Goal: Transaction & Acquisition: Purchase product/service

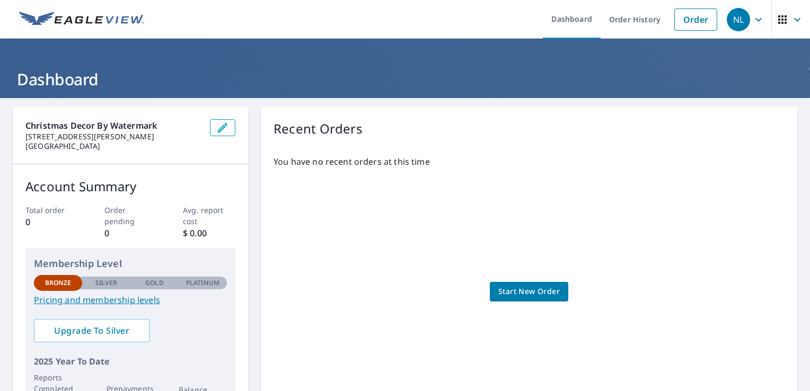
click at [507, 289] on span "Start New Order" at bounding box center [528, 291] width 61 height 13
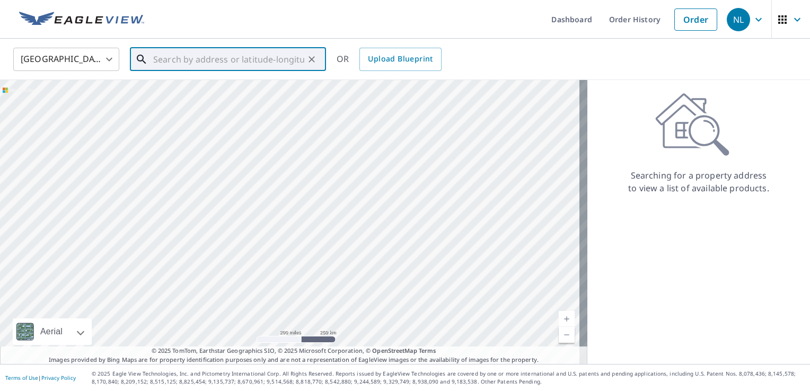
click at [159, 63] on input "text" at bounding box center [228, 60] width 151 height 30
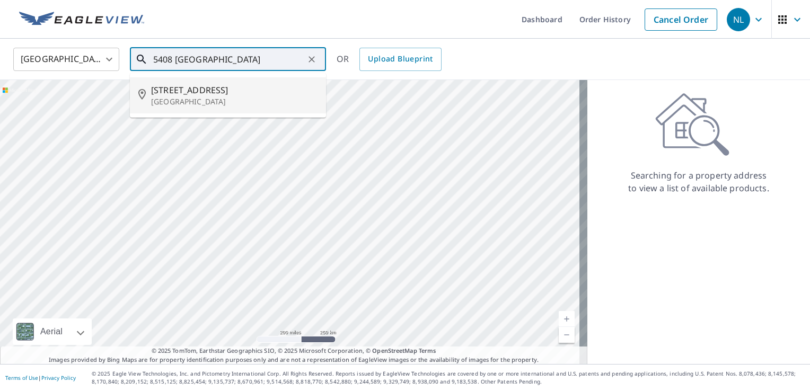
click at [166, 90] on span "5408 Blackistone Rd" at bounding box center [234, 90] width 166 height 13
type input "5408 Blackistone Rd Bethesda, MD 20816"
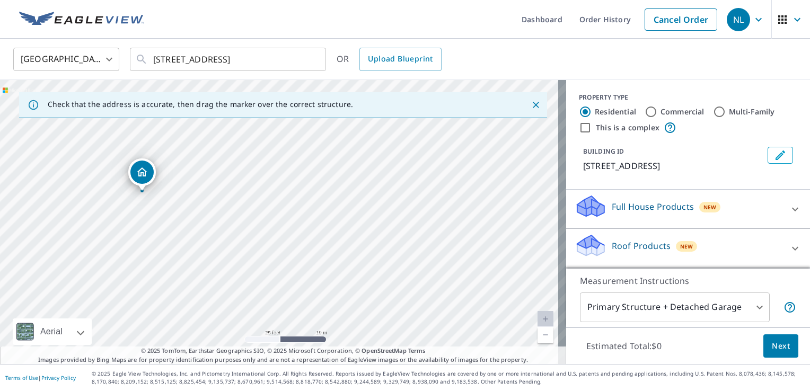
drag, startPoint x: 141, startPoint y: 178, endPoint x: 144, endPoint y: 169, distance: 8.9
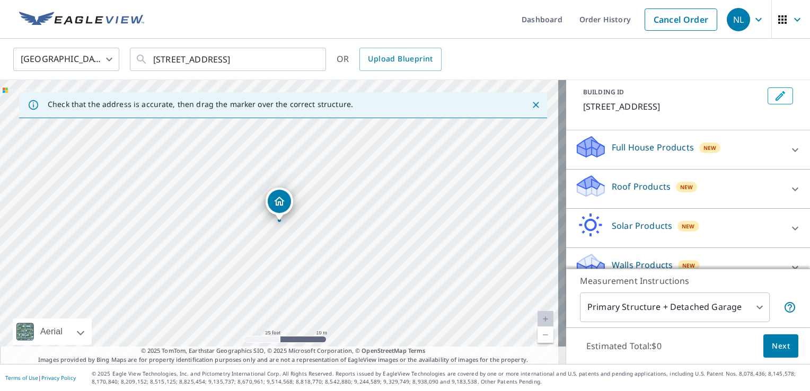
scroll to position [59, 0]
click at [789, 189] on icon at bounding box center [795, 189] width 13 height 13
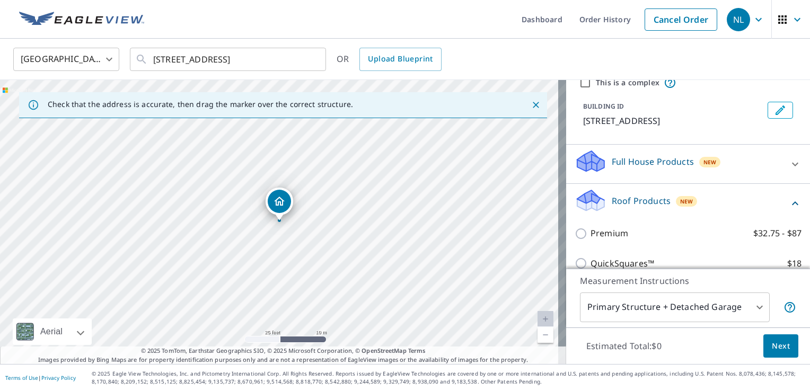
scroll to position [47, 0]
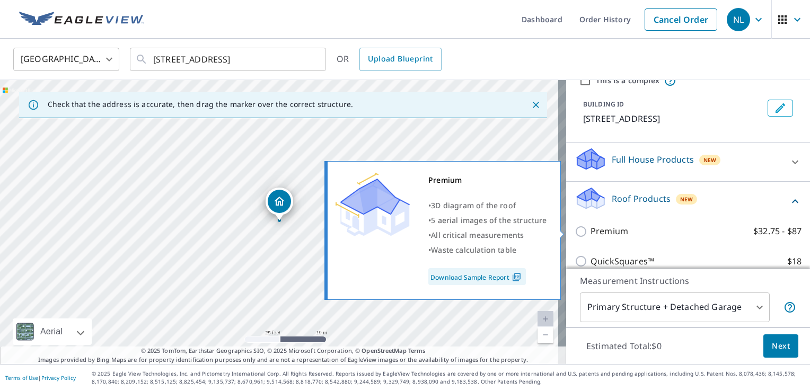
click at [503, 277] on link "Download Sample Report" at bounding box center [477, 276] width 98 height 17
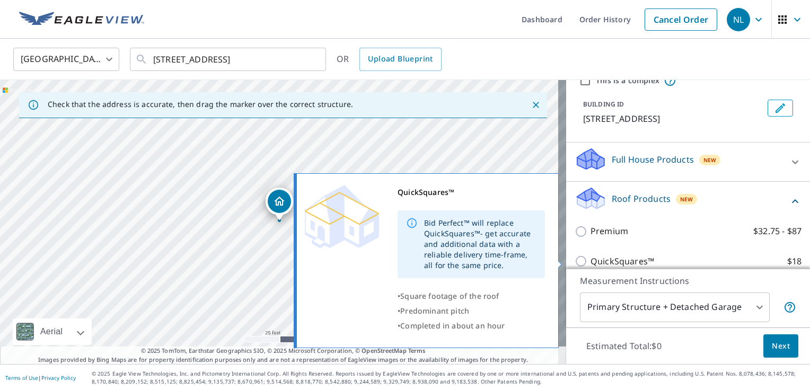
click at [502, 254] on div "Bid Perfect™ will replace QuickSquares™- get accurate and additional data with …" at bounding box center [480, 244] width 112 height 61
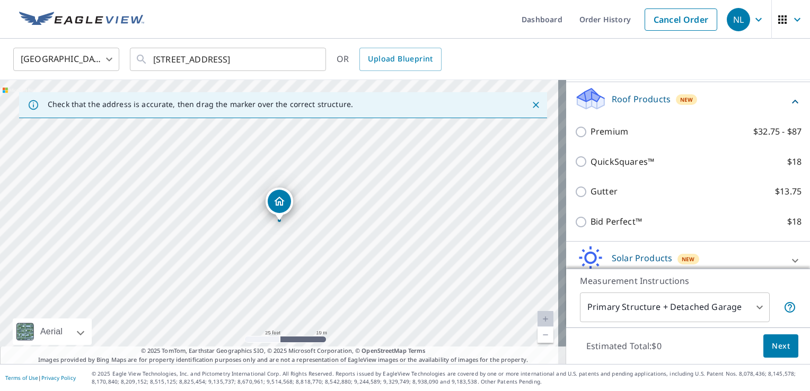
scroll to position [149, 0]
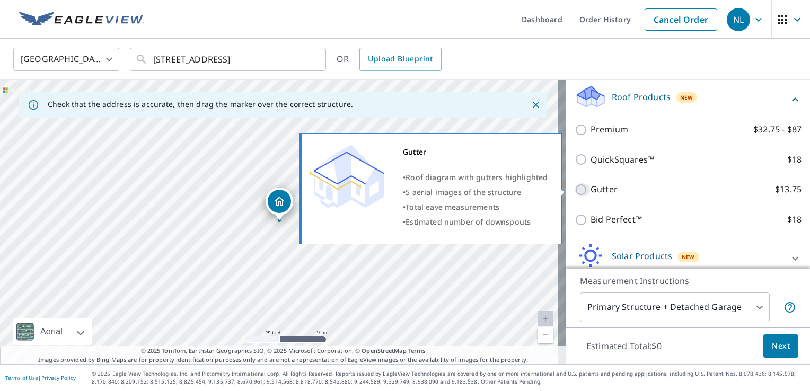
click at [575, 188] on input "Gutter $13.75" at bounding box center [583, 189] width 16 height 13
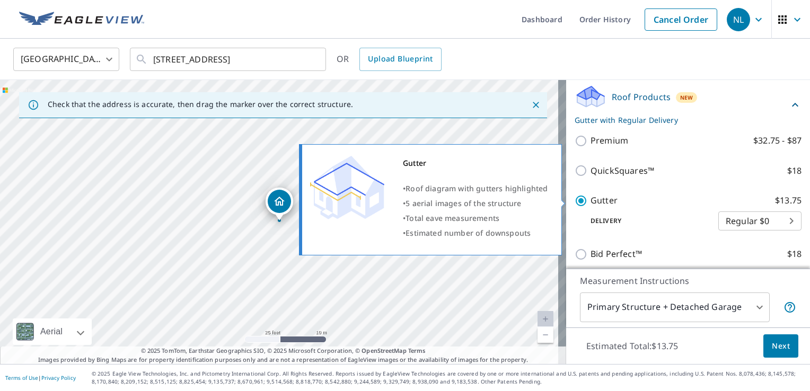
click at [575, 202] on input "Gutter $13.75" at bounding box center [583, 201] width 16 height 13
checkbox input "false"
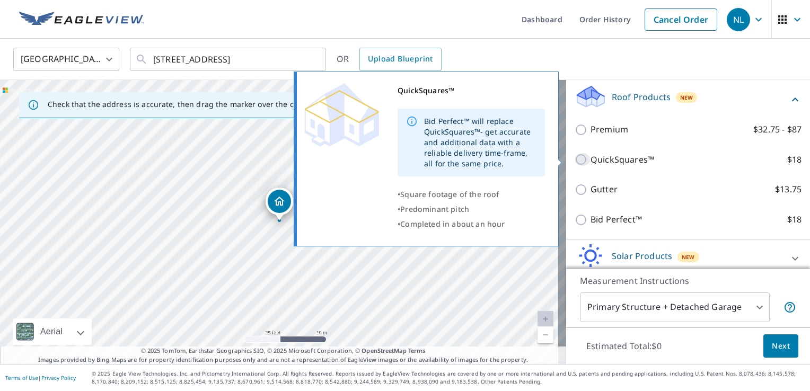
click at [575, 160] on input "QuickSquares™ $18" at bounding box center [583, 159] width 16 height 13
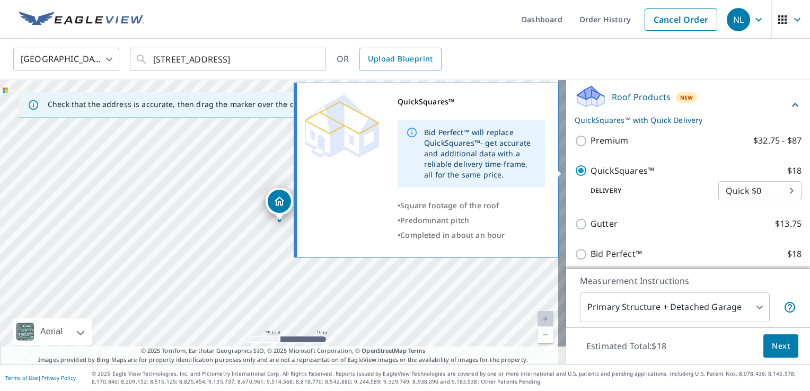
click at [575, 171] on input "QuickSquares™ $18" at bounding box center [583, 170] width 16 height 13
checkbox input "false"
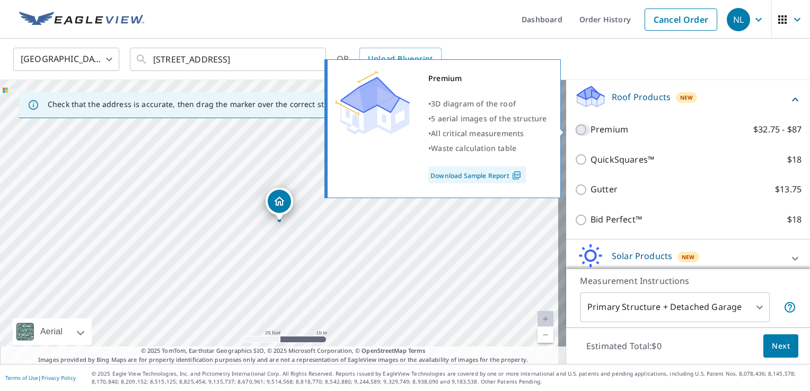
click at [576, 128] on input "Premium $32.75 - $87" at bounding box center [583, 130] width 16 height 13
checkbox input "true"
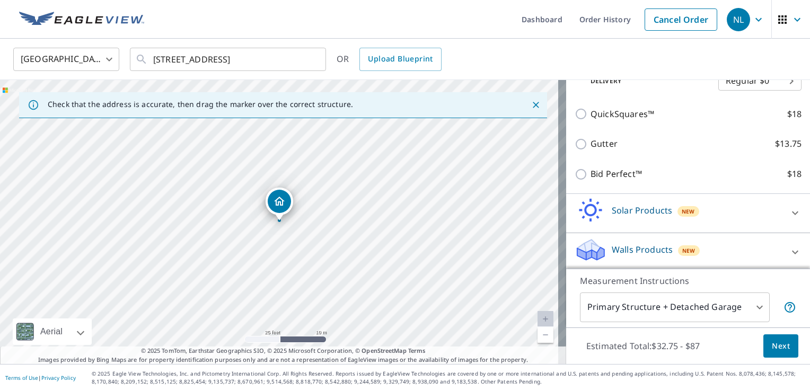
scroll to position [231, 0]
click at [682, 208] on span "New" at bounding box center [688, 209] width 13 height 8
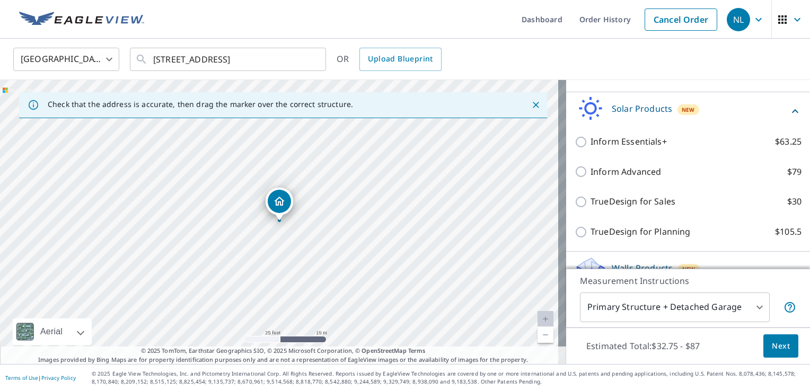
scroll to position [351, 0]
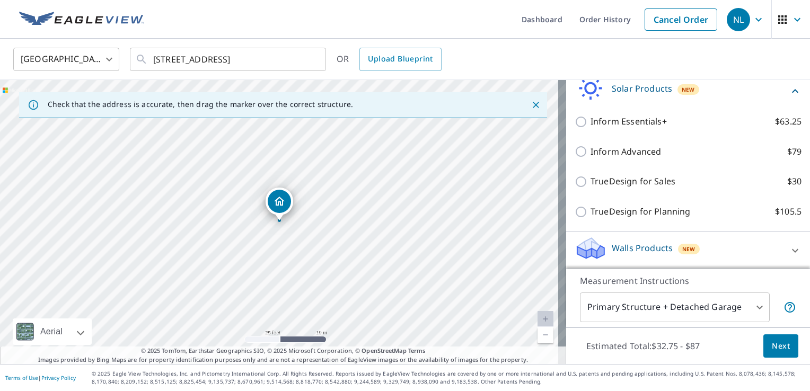
click at [789, 247] on icon at bounding box center [795, 250] width 13 height 13
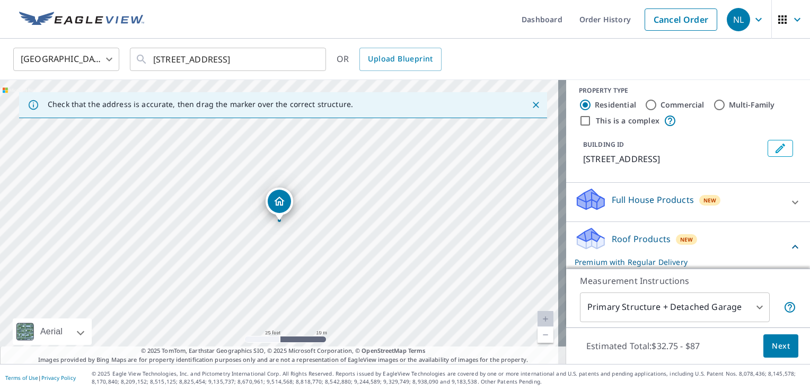
scroll to position [0, 0]
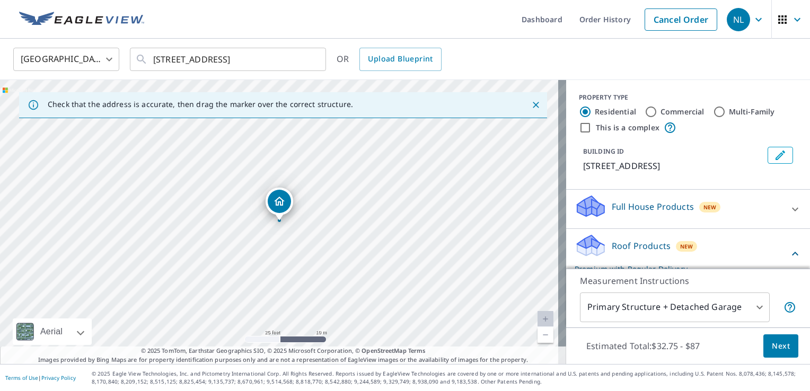
click at [778, 285] on p "Measurement Instructions" at bounding box center [688, 281] width 216 height 13
click at [536, 137] on div "5408 Blackistone Rd Bethesda, MD 20816" at bounding box center [283, 222] width 566 height 284
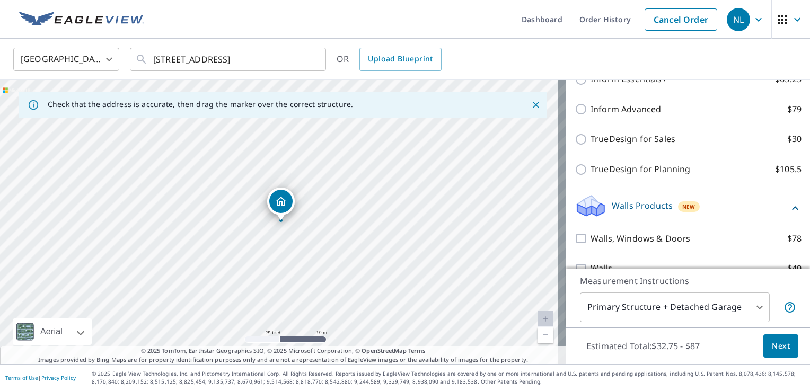
scroll to position [411, 0]
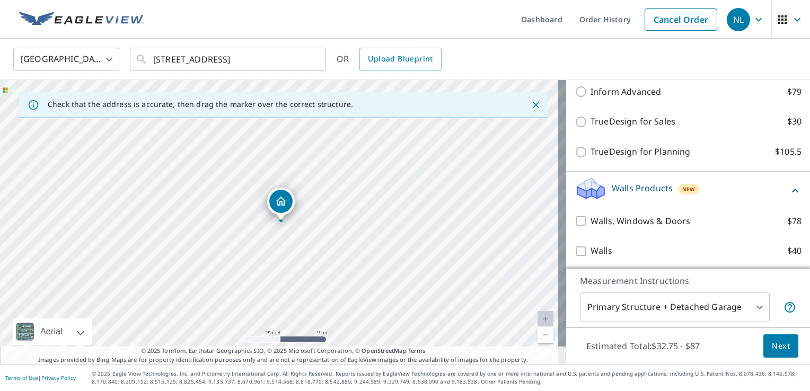
click at [752, 307] on body "NL NL Dashboard Order History Cancel Order NL United States US ​ 5408 Blackisto…" at bounding box center [405, 195] width 810 height 391
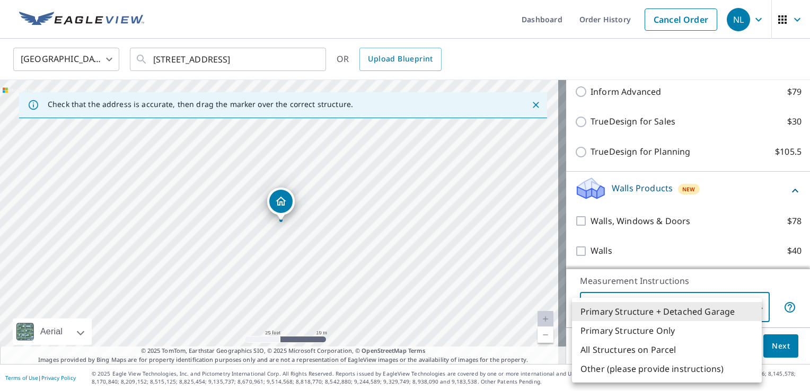
click at [636, 328] on li "Primary Structure Only" at bounding box center [667, 330] width 190 height 19
type input "2"
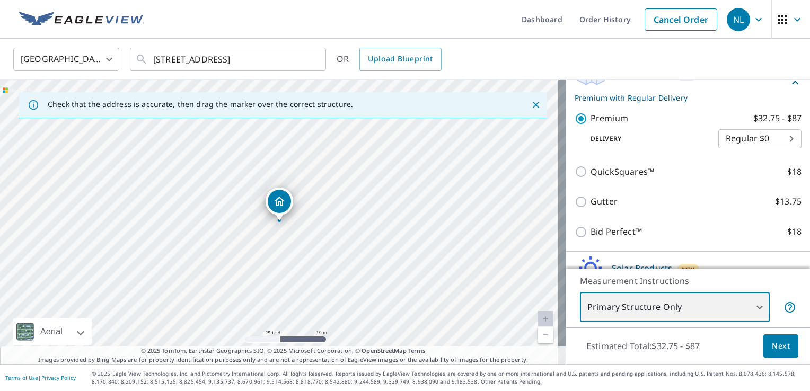
scroll to position [163, 0]
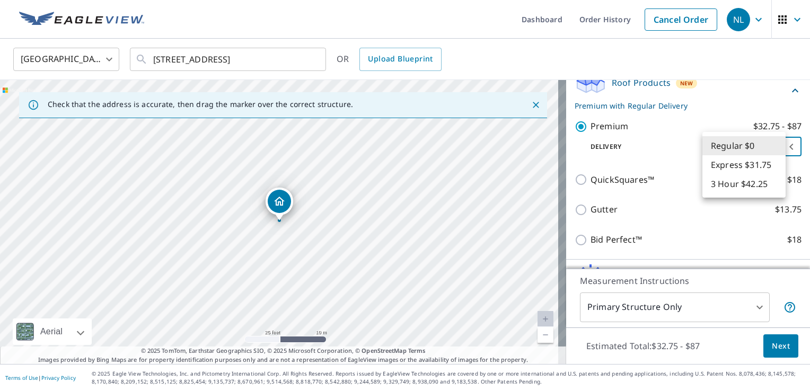
click at [774, 143] on body "NL NL Dashboard Order History Cancel Order NL United States US ​ 5408 Blackisto…" at bounding box center [405, 195] width 810 height 391
click at [775, 147] on li "Regular $0" at bounding box center [743, 145] width 83 height 19
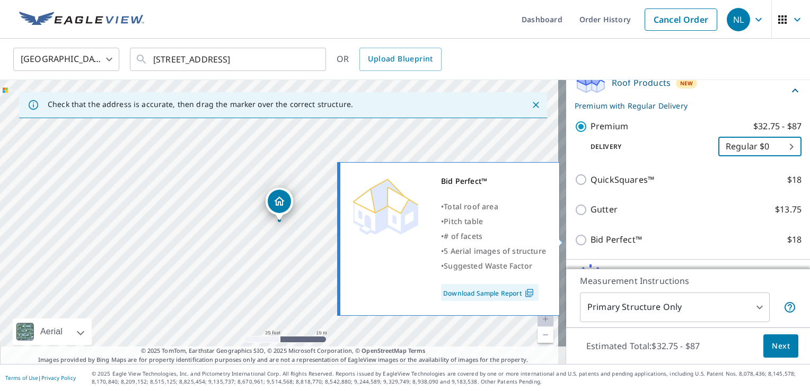
click at [509, 289] on link "Download Sample Report" at bounding box center [490, 292] width 98 height 17
click at [575, 240] on input "Bid Perfect™ $18" at bounding box center [583, 240] width 16 height 13
checkbox input "true"
checkbox input "false"
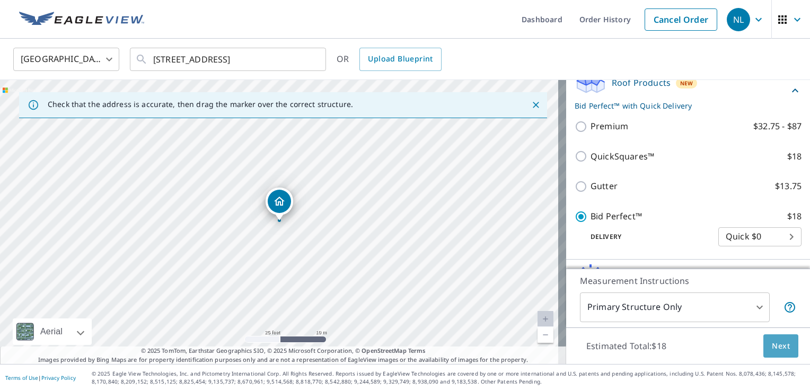
click at [772, 347] on span "Next" at bounding box center [781, 346] width 18 height 13
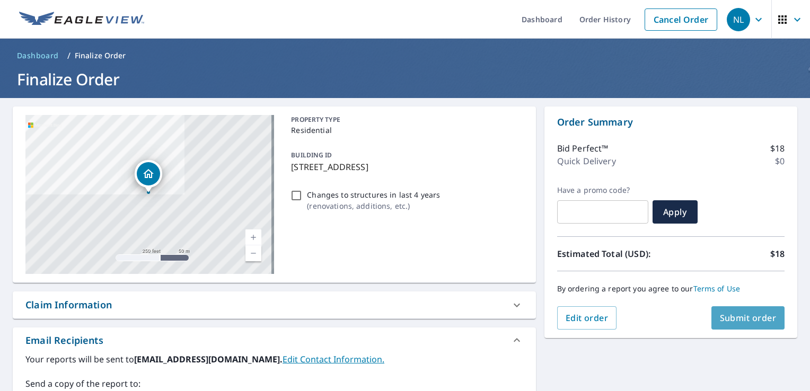
click at [720, 316] on span "Submit order" at bounding box center [748, 318] width 57 height 12
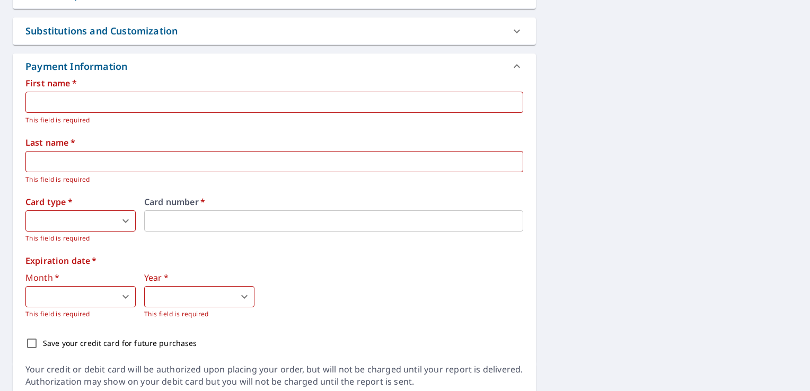
scroll to position [349, 0]
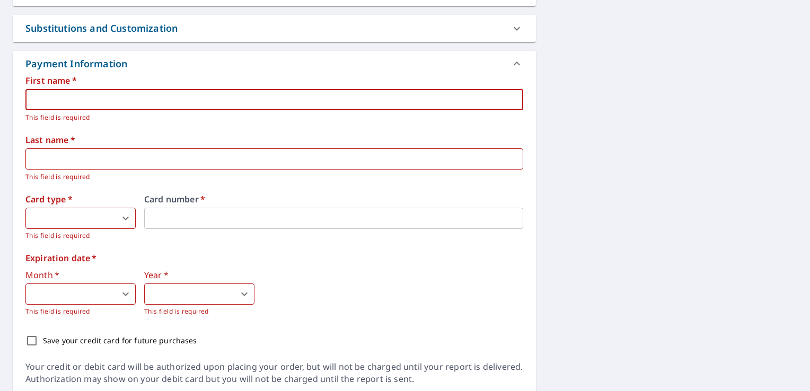
click at [77, 104] on input "text" at bounding box center [274, 99] width 498 height 21
type input "Nick"
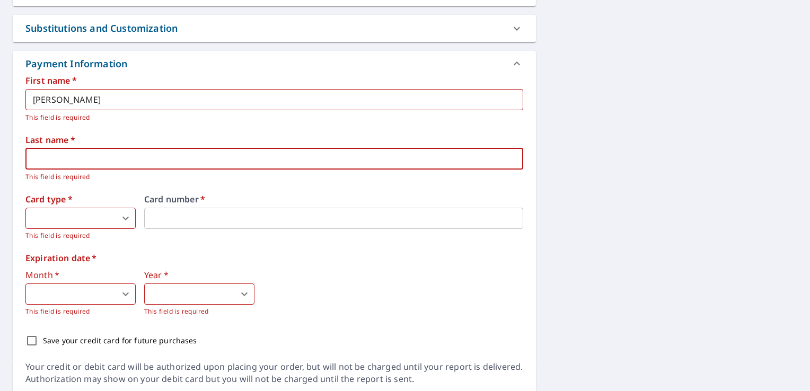
click at [49, 155] on input "text" at bounding box center [274, 158] width 498 height 21
type input "Leinbach"
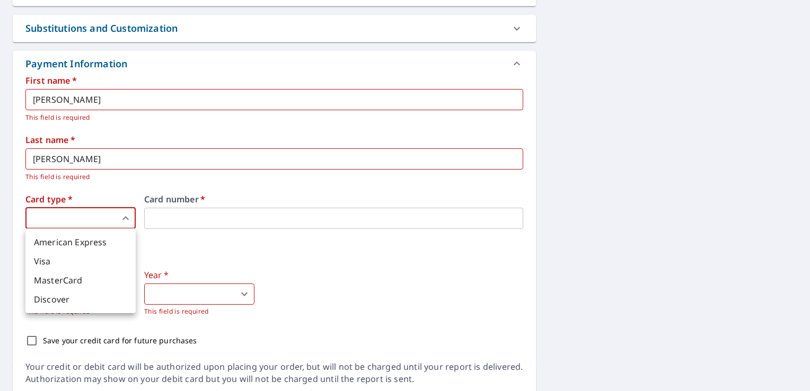
click at [81, 215] on body "NL NL Dashboard Order History Cancel Order NL Dashboard / Finalize Order Finali…" at bounding box center [405, 195] width 810 height 391
click at [66, 279] on li "MasterCard" at bounding box center [80, 280] width 110 height 19
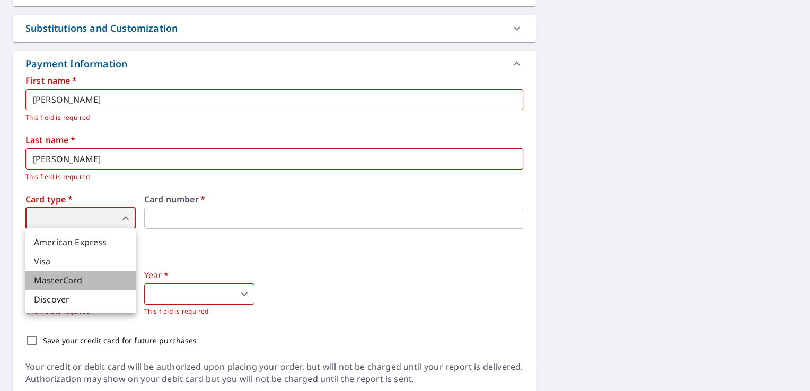
type input "3"
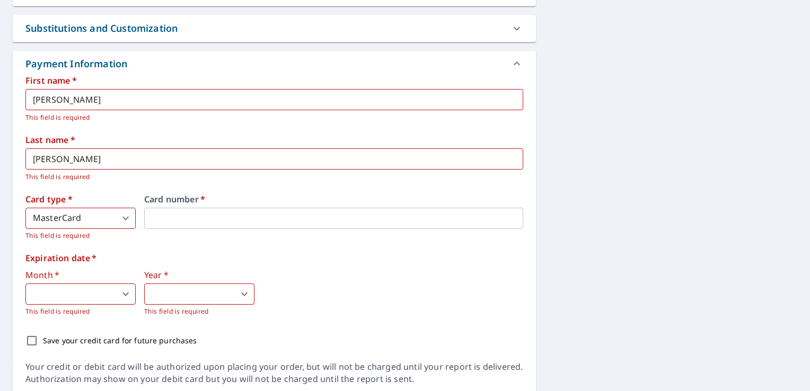
click at [44, 296] on body "NL NL Dashboard Order History Cancel Order NL Dashboard / Finalize Order Finali…" at bounding box center [405, 195] width 810 height 391
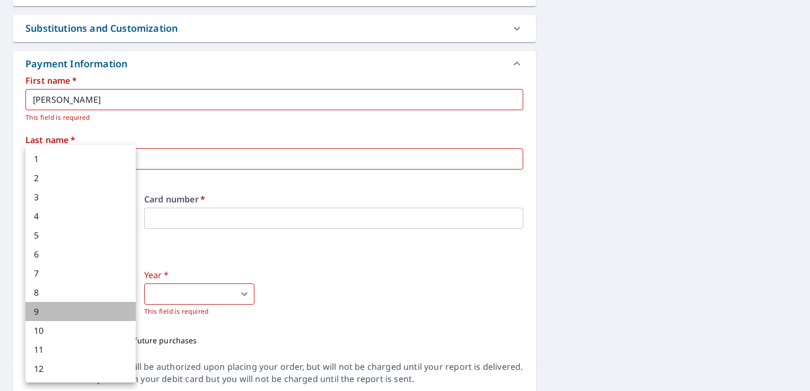
click at [46, 313] on li "9" at bounding box center [80, 311] width 110 height 19
type input "9"
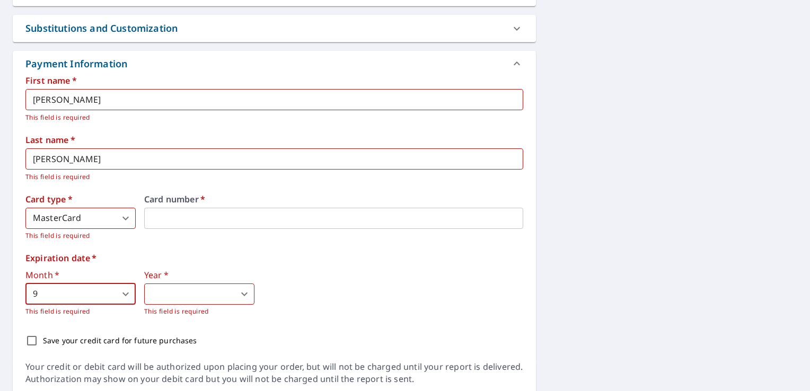
click at [156, 293] on body "NL NL Dashboard Order History Cancel Order NL Dashboard / Finalize Order Finali…" at bounding box center [405, 195] width 810 height 391
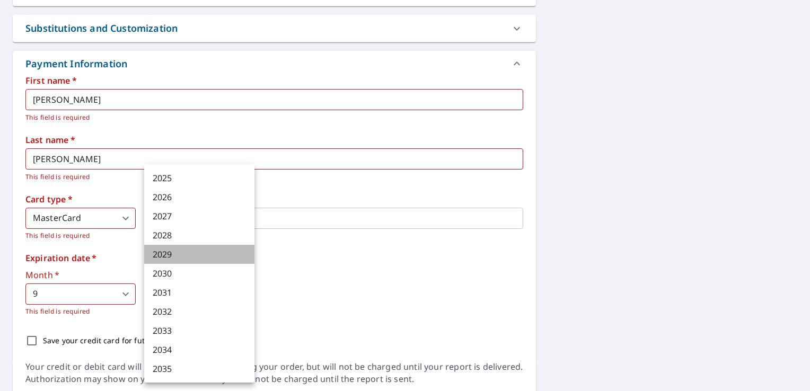
click at [167, 256] on li "2029" at bounding box center [199, 254] width 110 height 19
type input "2029"
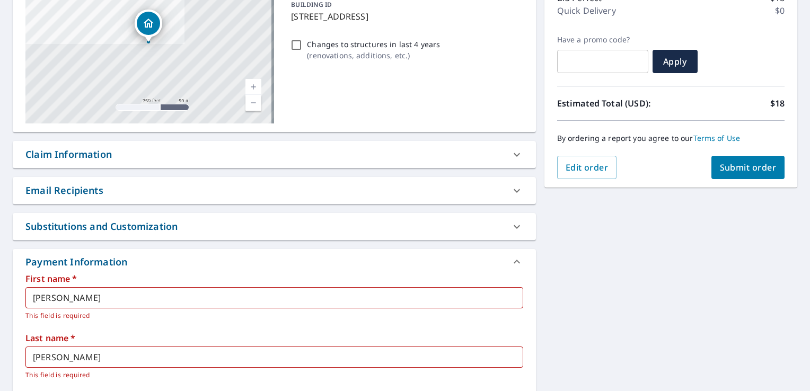
scroll to position [145, 0]
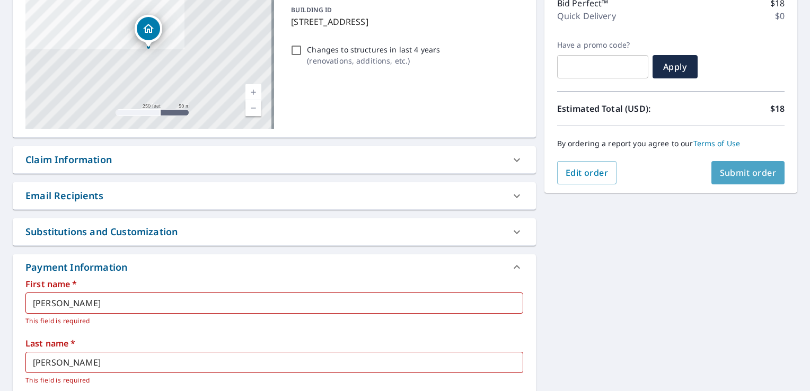
click at [738, 175] on span "Submit order" at bounding box center [748, 173] width 57 height 12
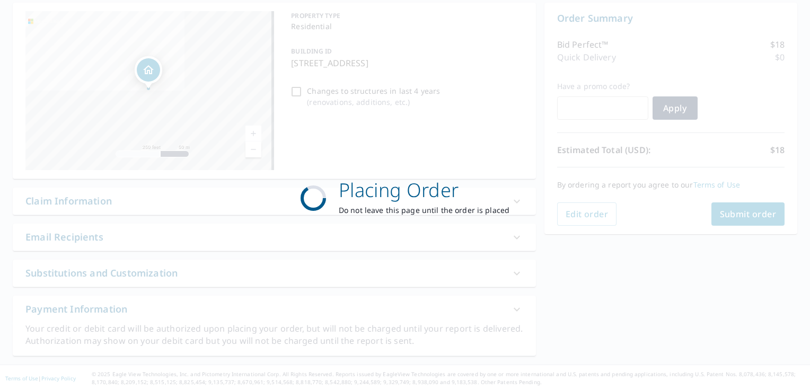
scroll to position [103, 0]
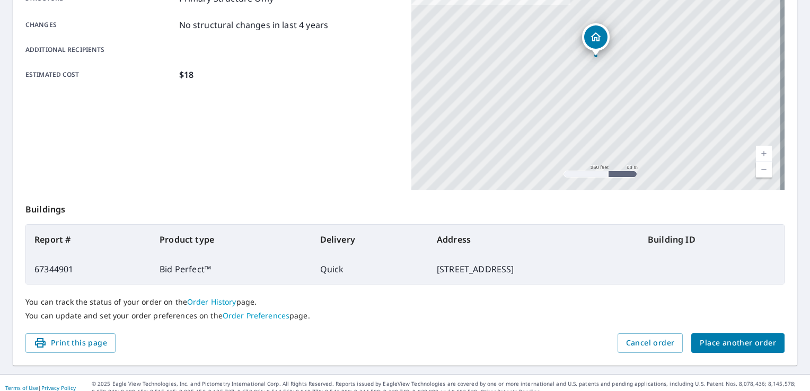
scroll to position [232, 0]
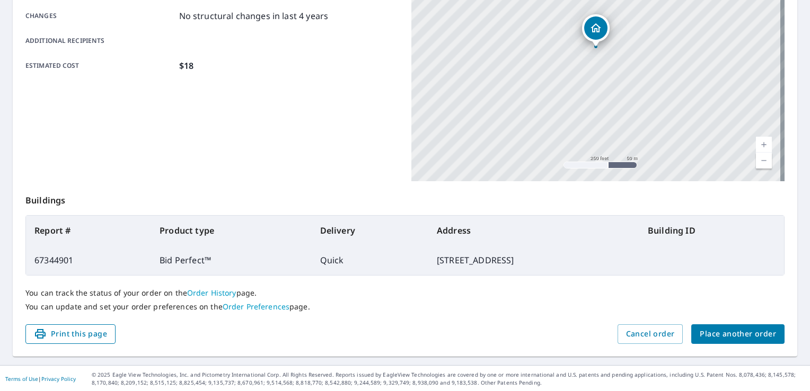
click at [89, 335] on span "Print this page" at bounding box center [70, 334] width 73 height 13
click at [197, 295] on link "Order History" at bounding box center [211, 293] width 49 height 10
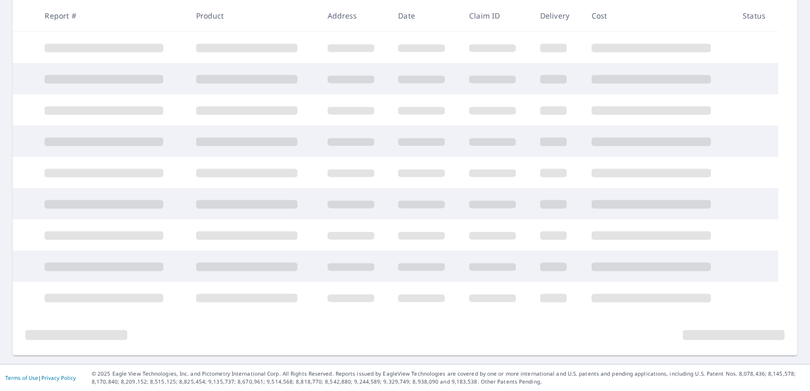
scroll to position [222, 0]
